Goal: Task Accomplishment & Management: Manage account settings

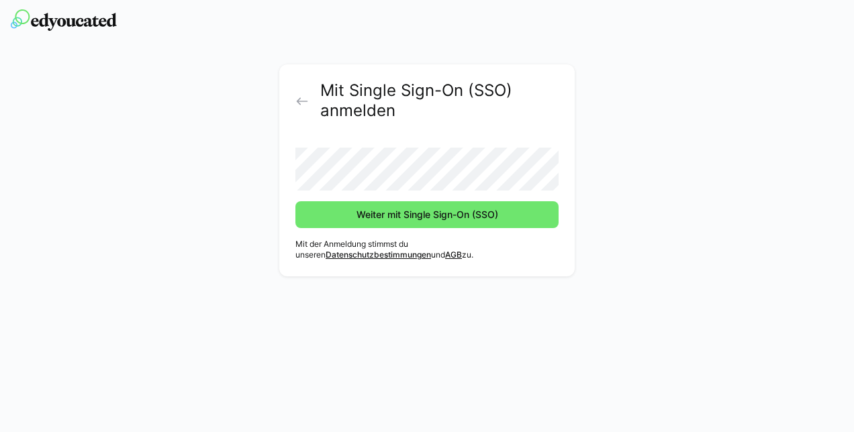
click at [653, 183] on div "Mit Single Sign-On (SSO) anmelden Weiter mit Single Sign-On (SSO) Mit der Anmel…" at bounding box center [427, 173] width 756 height 219
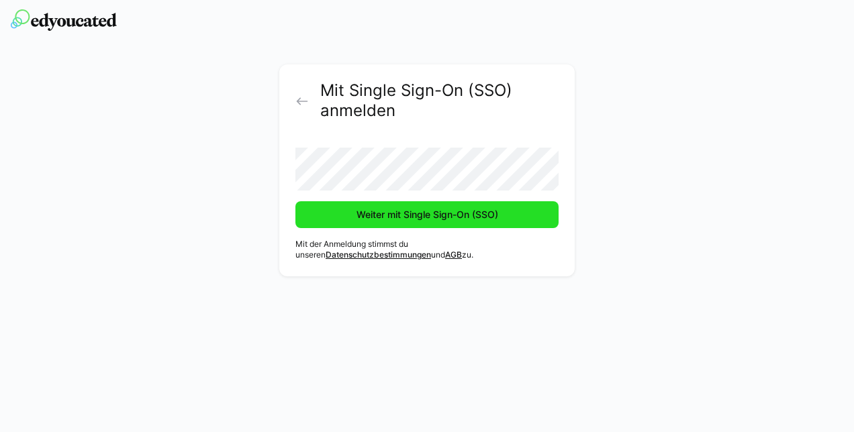
click at [484, 213] on span "Weiter mit Single Sign-On (SSO)" at bounding box center [427, 214] width 146 height 13
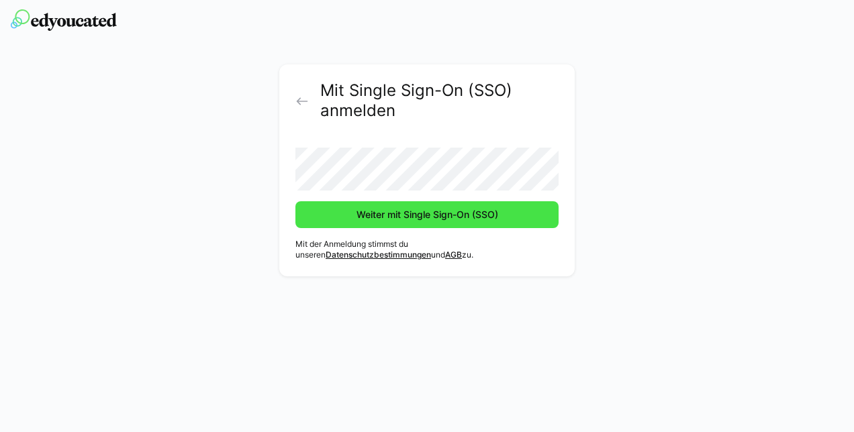
click at [447, 215] on span "Weiter mit Single Sign-On (SSO)" at bounding box center [427, 214] width 146 height 13
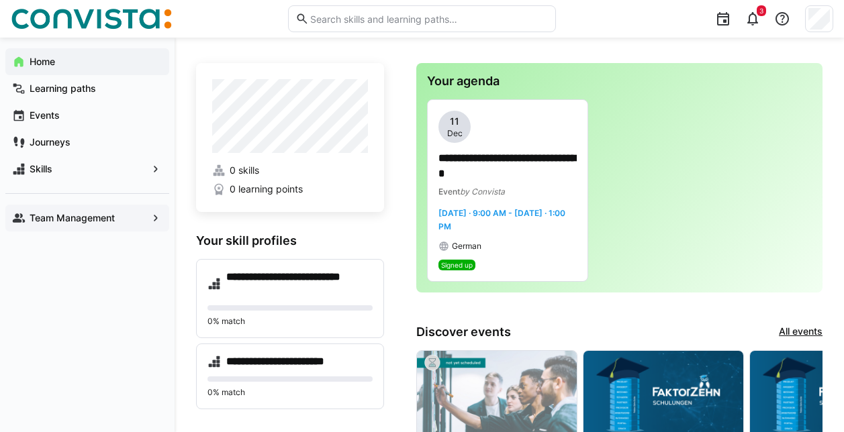
click at [0, 0] on app-navigation-label "Team Management" at bounding box center [0, 0] width 0 height 0
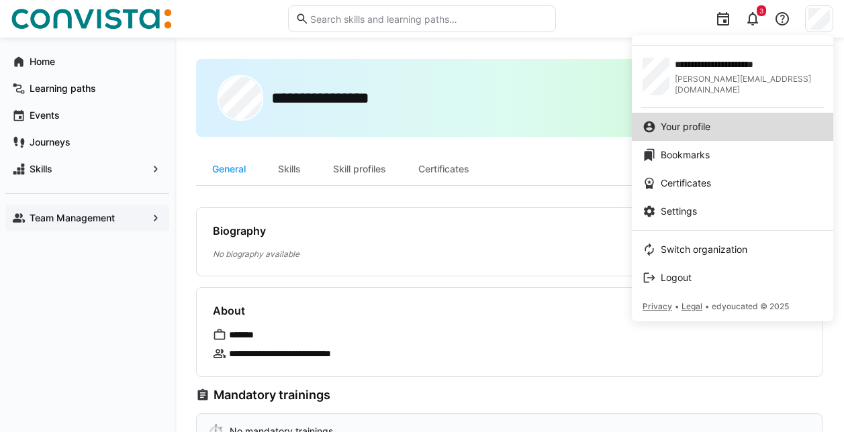
click at [691, 131] on span "Your profile" at bounding box center [685, 126] width 50 height 13
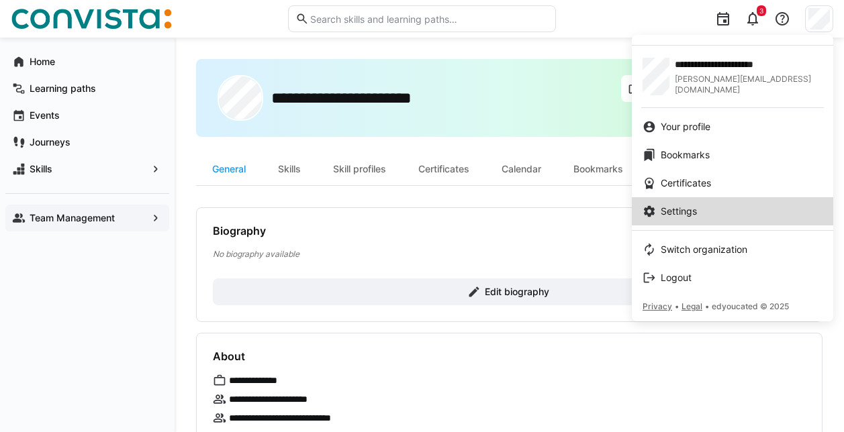
click at [686, 211] on span "Settings" at bounding box center [678, 211] width 36 height 13
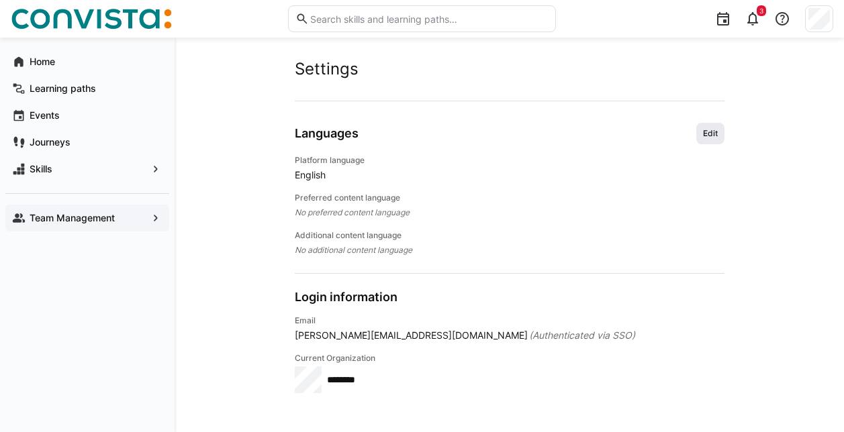
click at [702, 134] on span "Edit" at bounding box center [709, 133] width 17 height 11
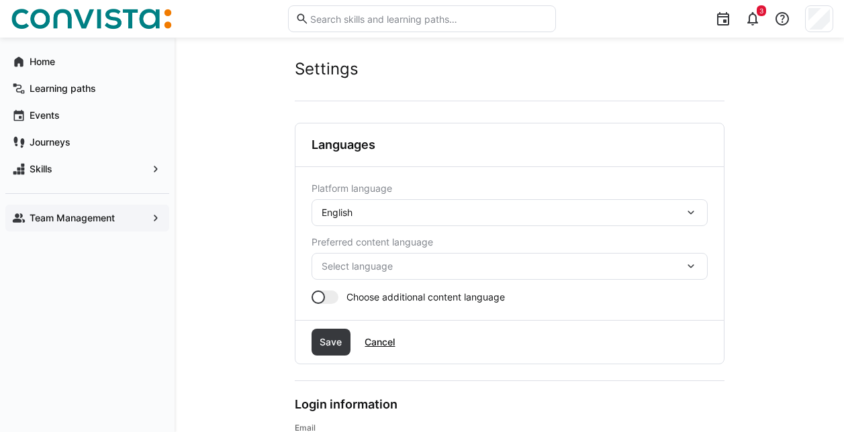
click at [495, 211] on div "English" at bounding box center [502, 213] width 362 height 12
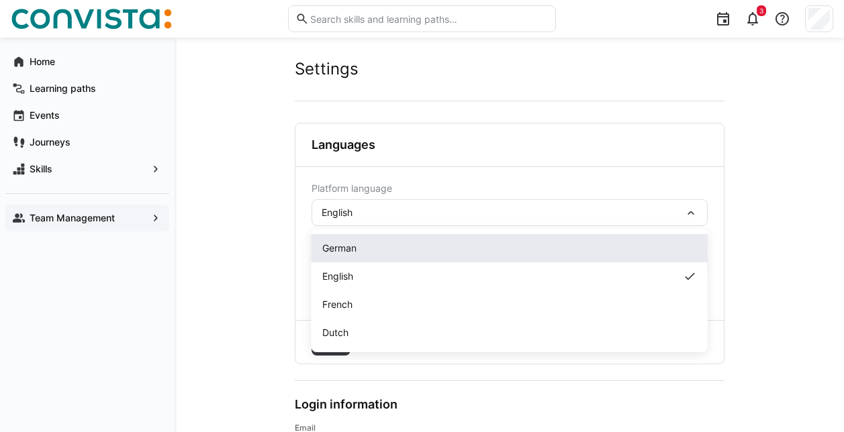
click at [354, 256] on div "German" at bounding box center [509, 248] width 396 height 28
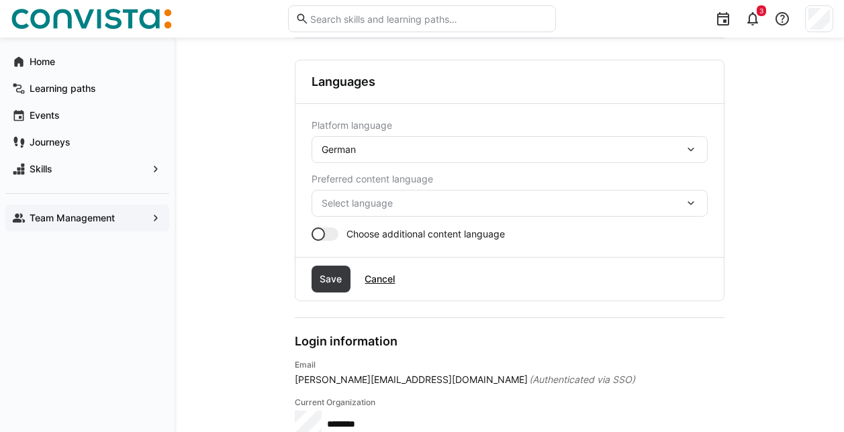
scroll to position [64, 0]
click at [325, 289] on span "Save" at bounding box center [331, 278] width 40 height 27
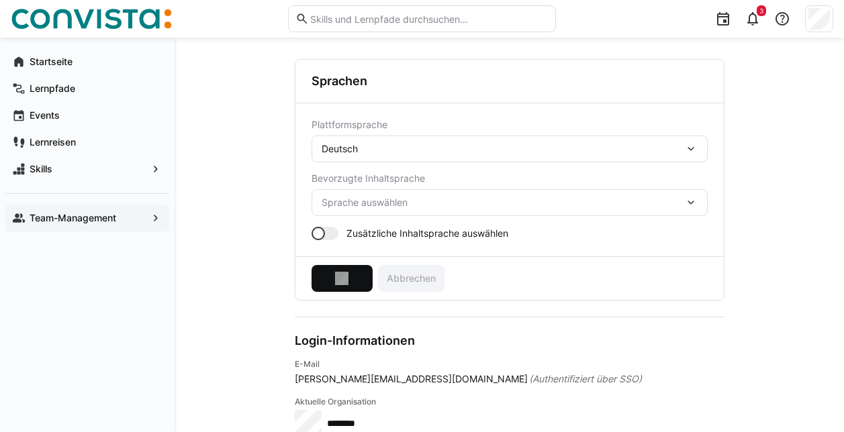
scroll to position [0, 0]
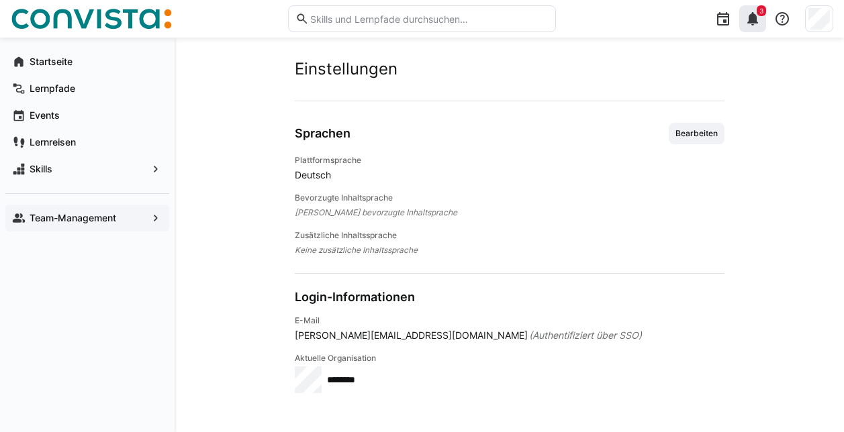
click at [761, 22] on div "3" at bounding box center [752, 18] width 27 height 27
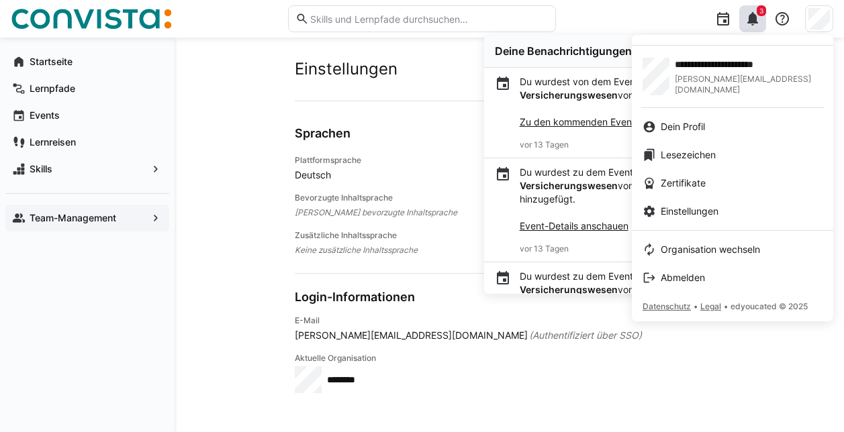
drag, startPoint x: 670, startPoint y: 179, endPoint x: 423, endPoint y: 180, distance: 247.6
click at [423, 180] on div at bounding box center [422, 216] width 844 height 432
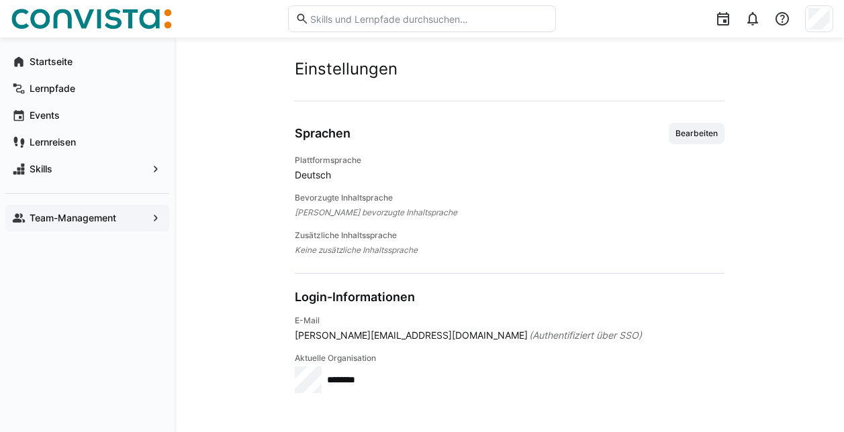
click at [811, 7] on div at bounding box center [819, 18] width 28 height 27
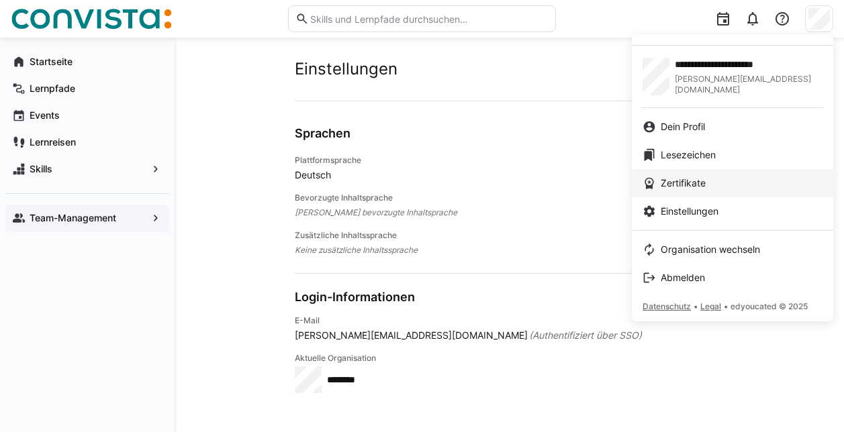
click at [682, 186] on span "Zertifikate" at bounding box center [682, 182] width 45 height 13
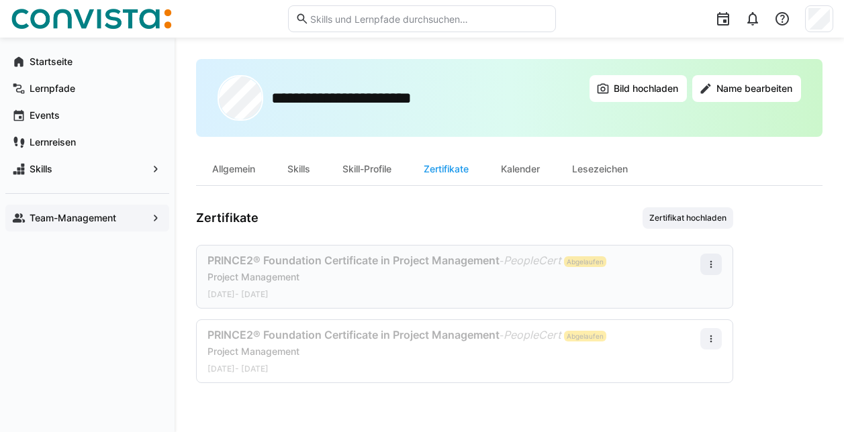
drag, startPoint x: 605, startPoint y: 256, endPoint x: 478, endPoint y: 250, distance: 127.0
click at [478, 250] on div "PRINCE2® Foundation Certificate in Project Management - PeopleCert Abgelaufen P…" at bounding box center [464, 277] width 537 height 64
click at [464, 266] on span "PRINCE2® Foundation Certificate in Project Management" at bounding box center [353, 260] width 292 height 13
click at [254, 171] on div "Allgemein" at bounding box center [233, 169] width 75 height 32
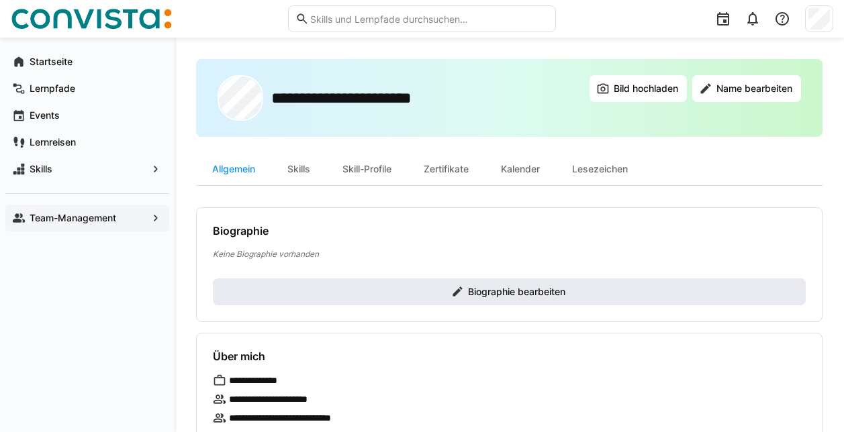
click at [301, 289] on span "Biographie bearbeiten" at bounding box center [509, 291] width 593 height 27
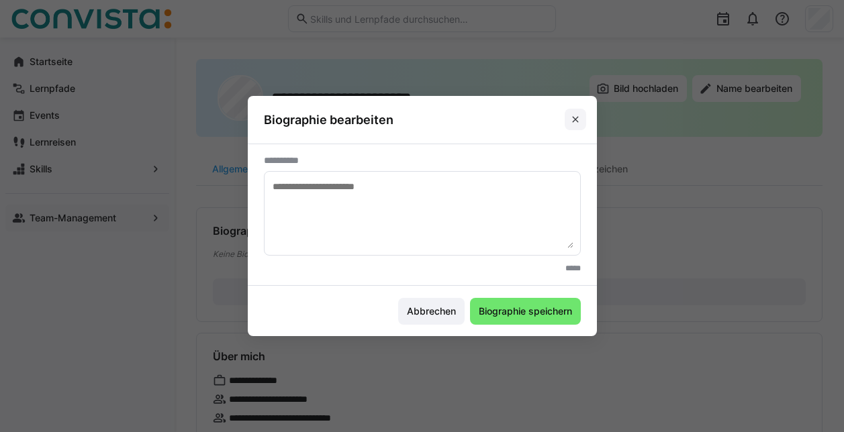
click at [579, 117] on eds-icon at bounding box center [575, 119] width 11 height 11
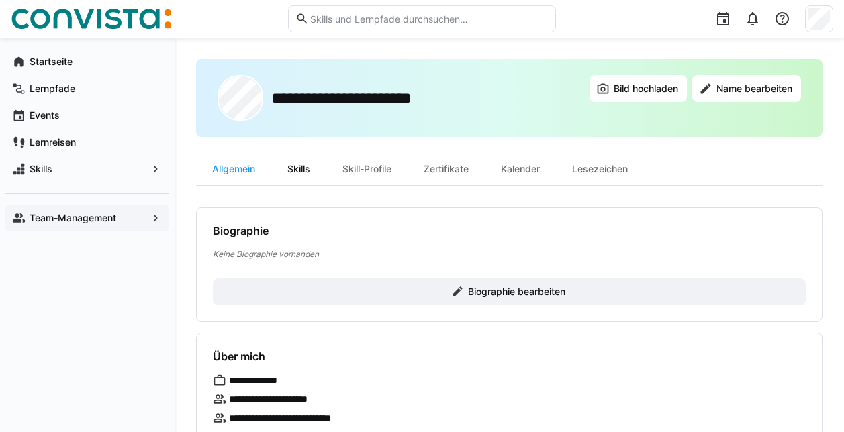
click at [296, 172] on div "Skills" at bounding box center [298, 169] width 55 height 32
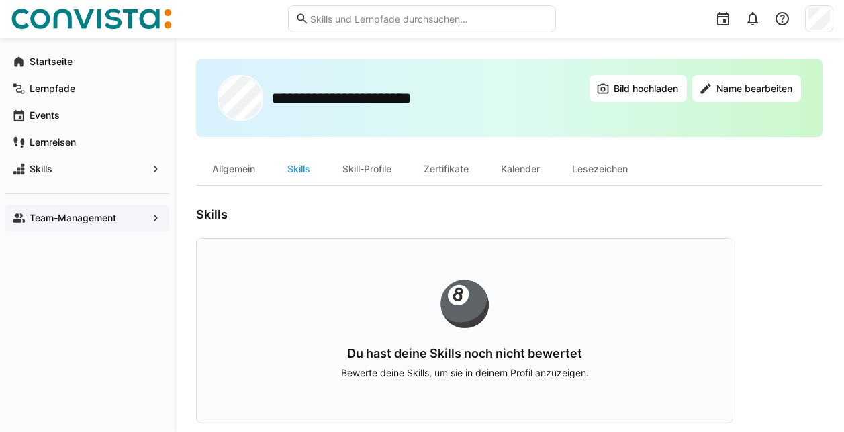
scroll to position [13, 0]
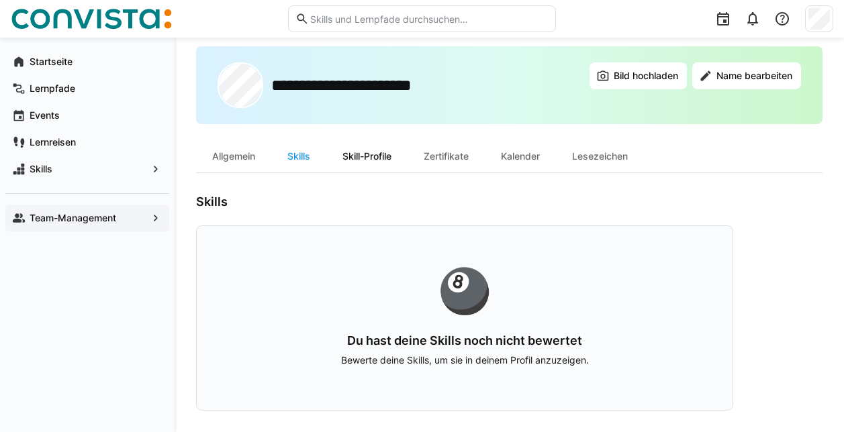
click at [395, 170] on div "Skill-Profile" at bounding box center [366, 156] width 81 height 32
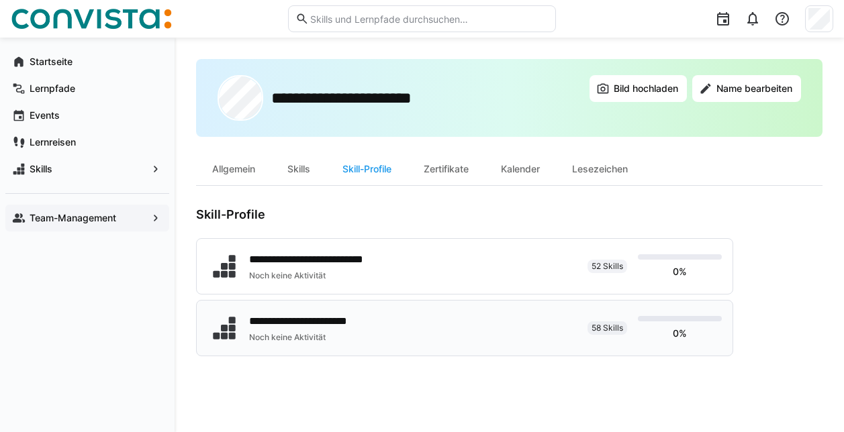
click at [360, 327] on div "**********" at bounding box center [315, 321] width 132 height 16
